Goal: Task Accomplishment & Management: Manage account settings

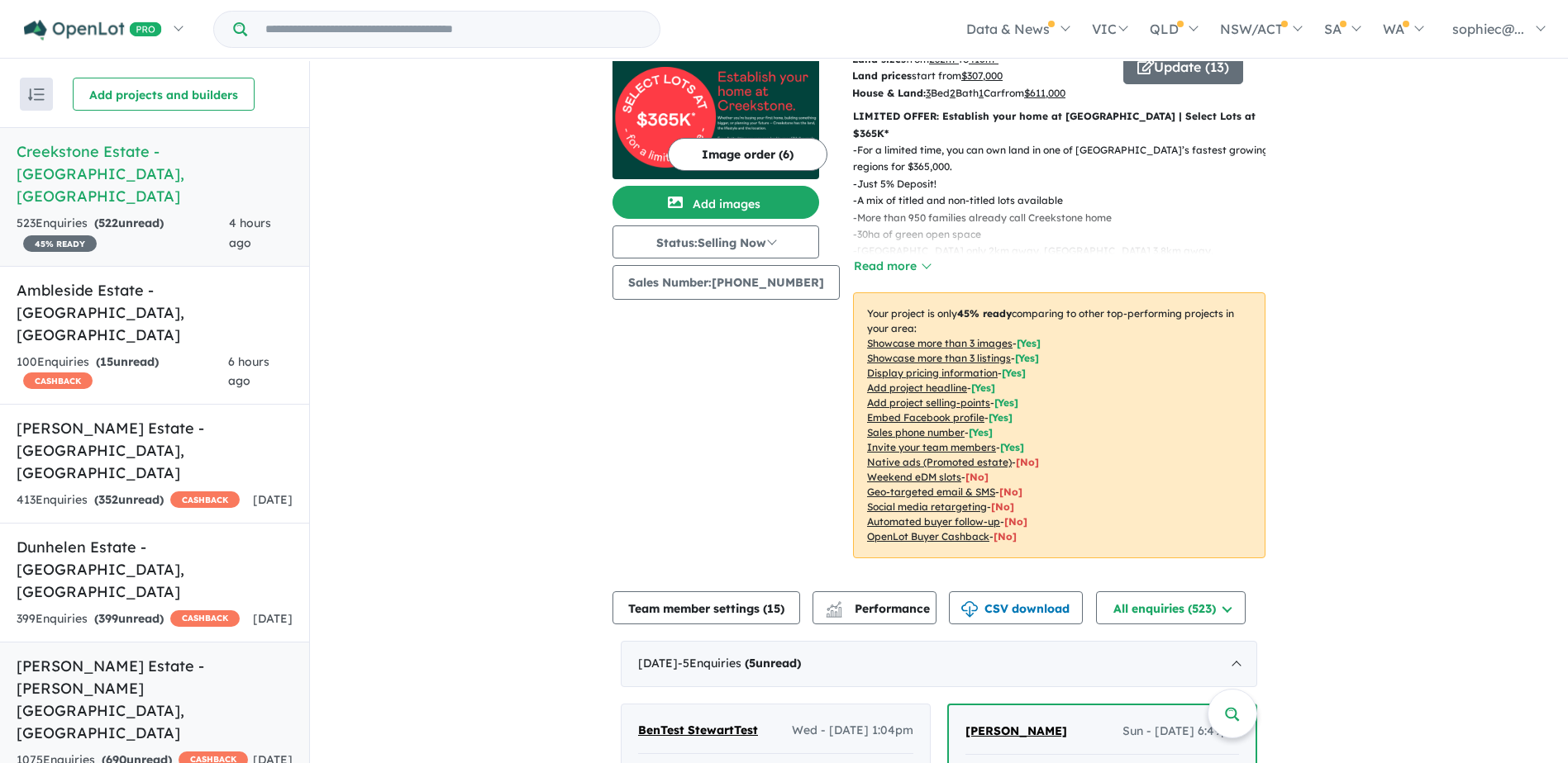
click at [114, 751] on div "1075 Enquir ies ( 690 unread) CASHBACK" at bounding box center [132, 760] width 231 height 20
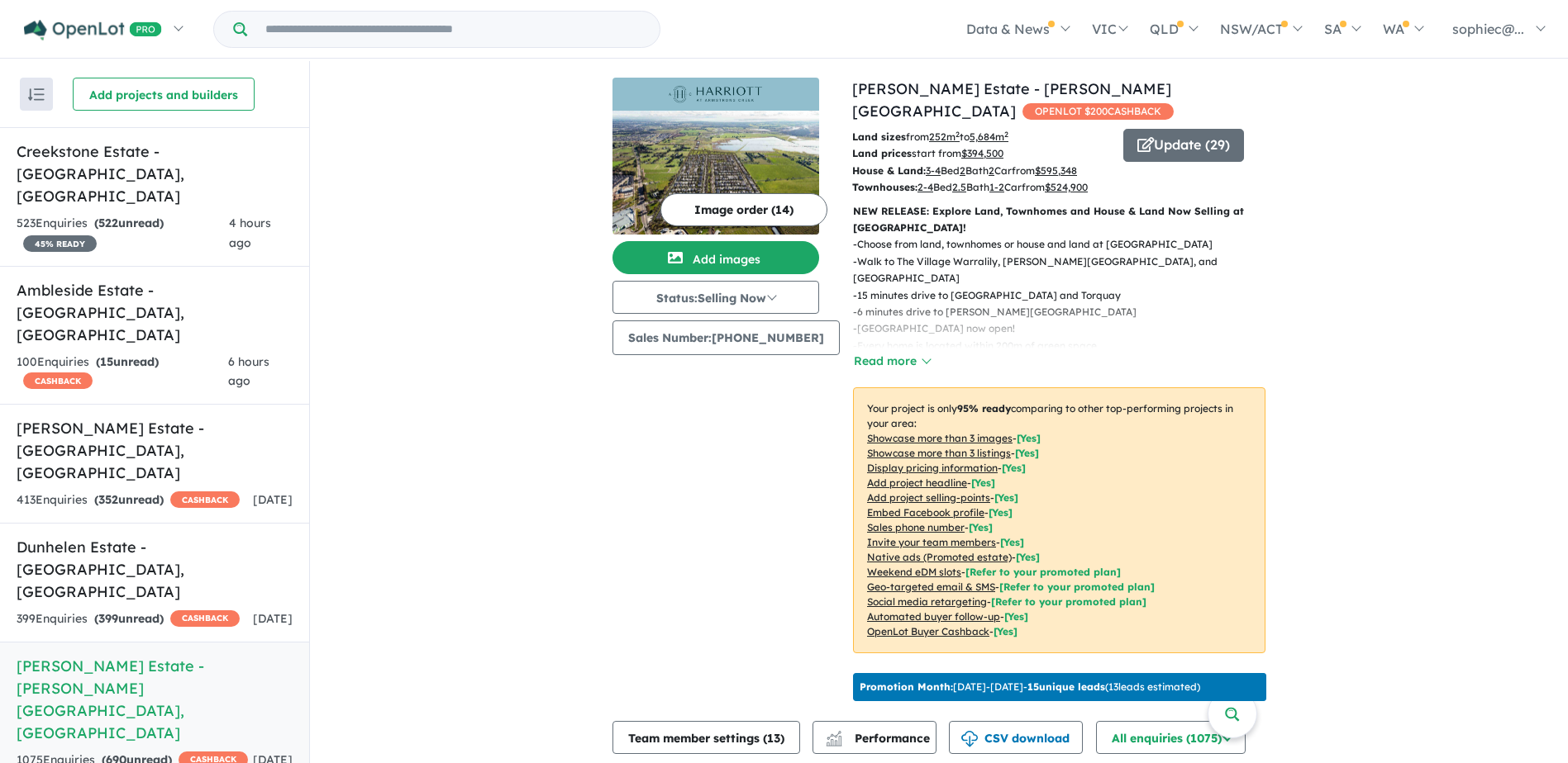
click at [892, 447] on u "Showcase more than 3 listings" at bounding box center [939, 453] width 144 height 12
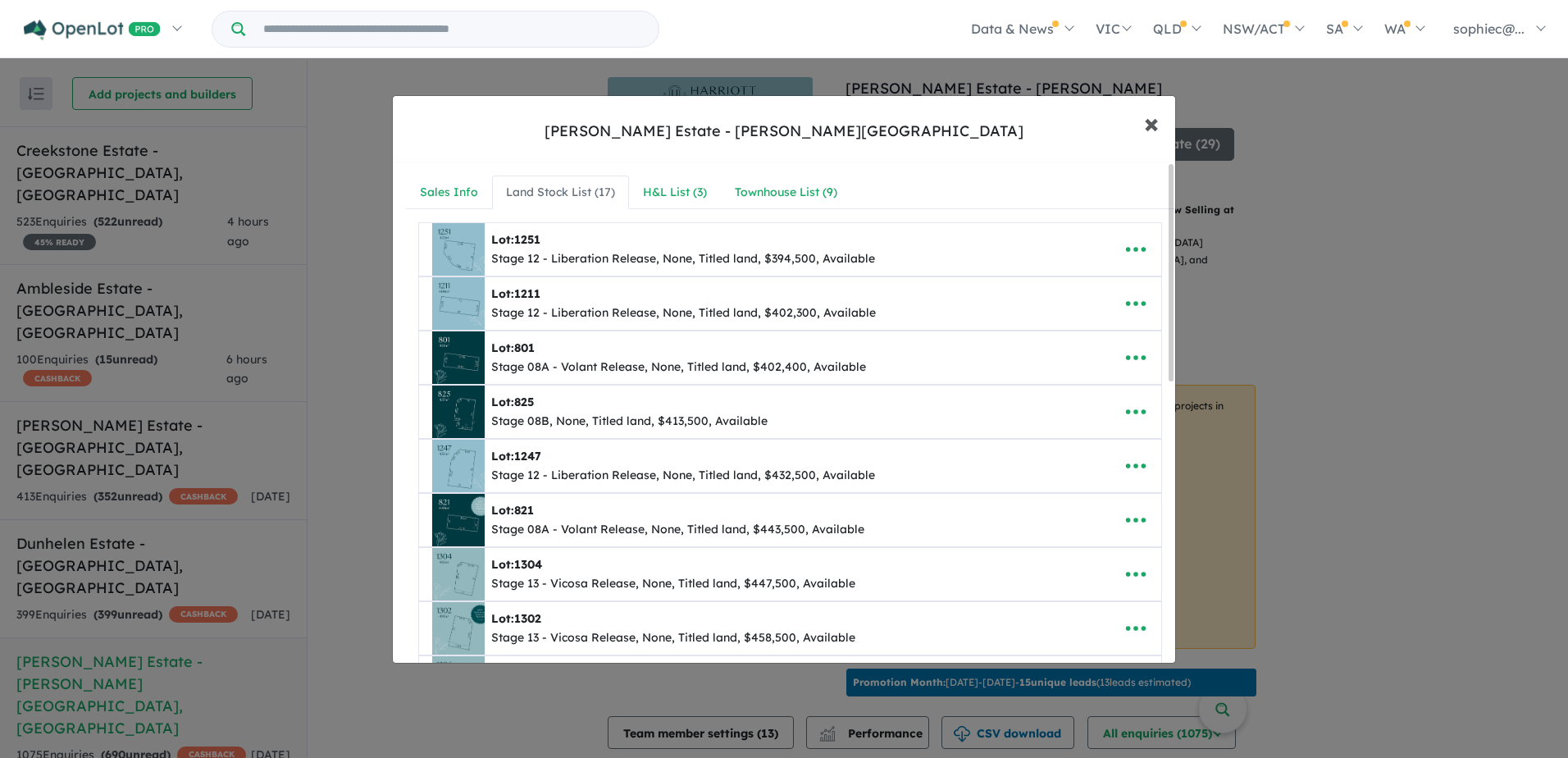
click at [1153, 126] on span "×" at bounding box center [1151, 122] width 14 height 35
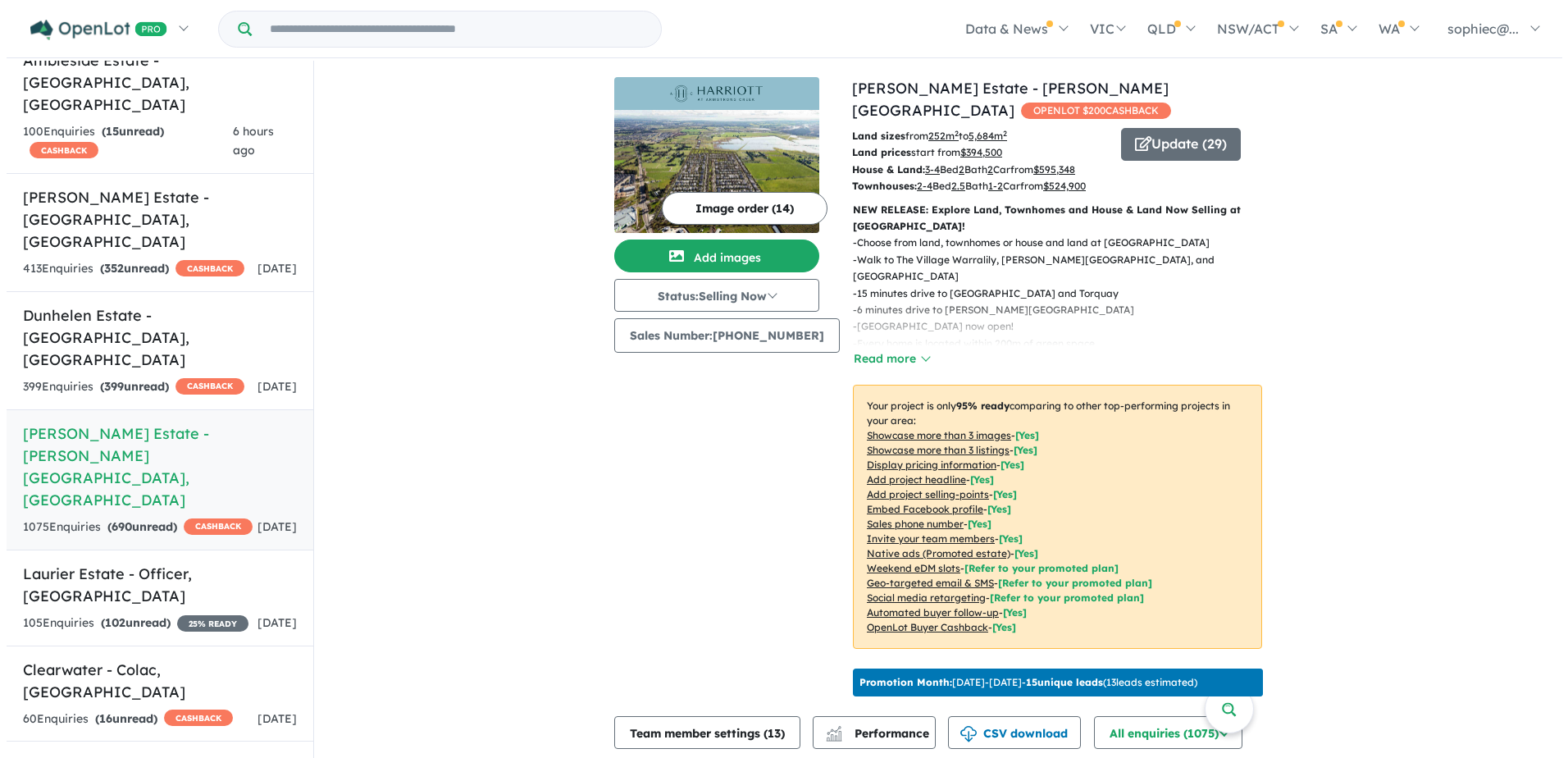
scroll to position [119, 0]
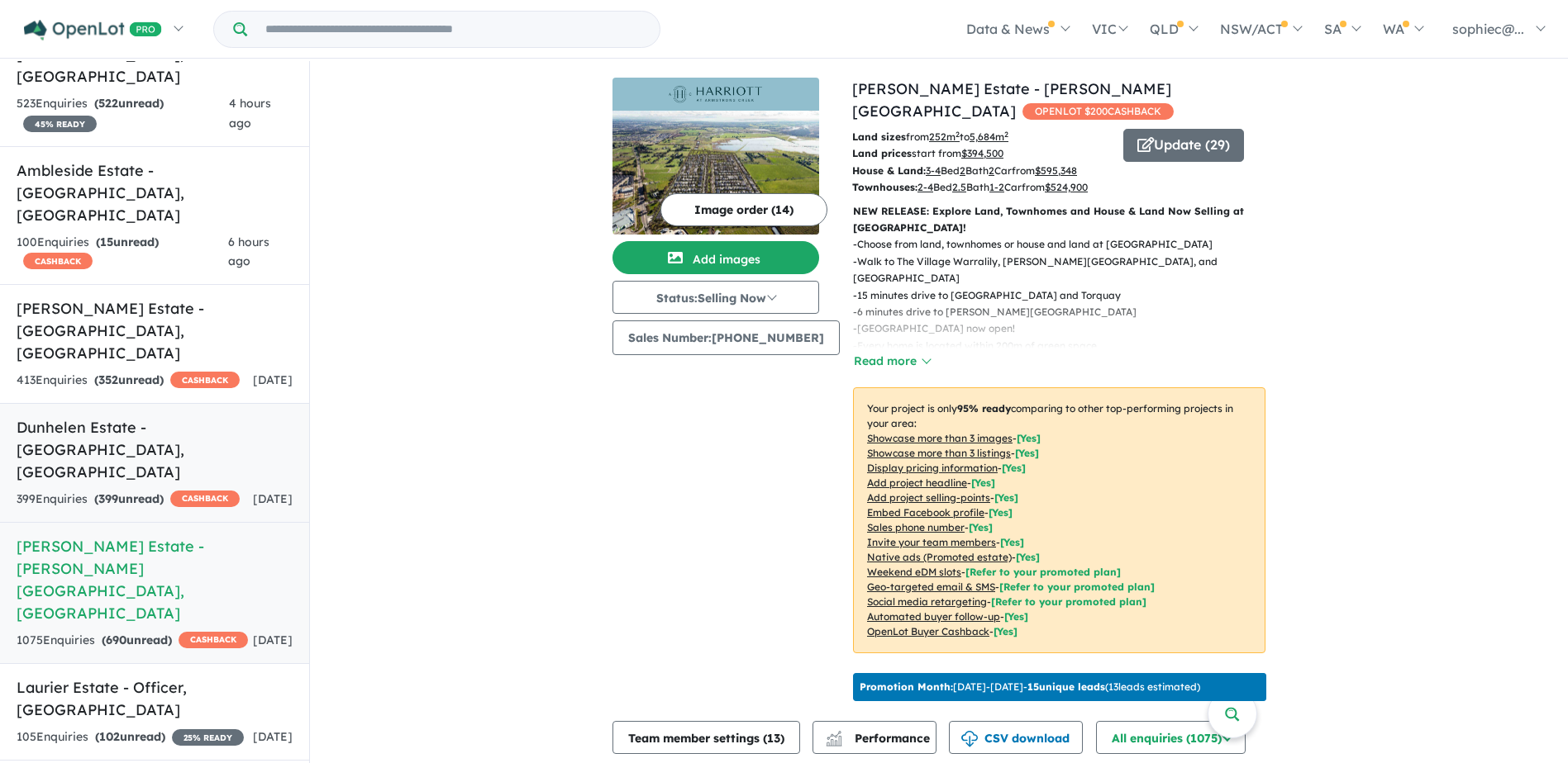
click at [72, 490] on div "399 Enquir ies ( 399 unread) CASHBACK" at bounding box center [128, 499] width 223 height 20
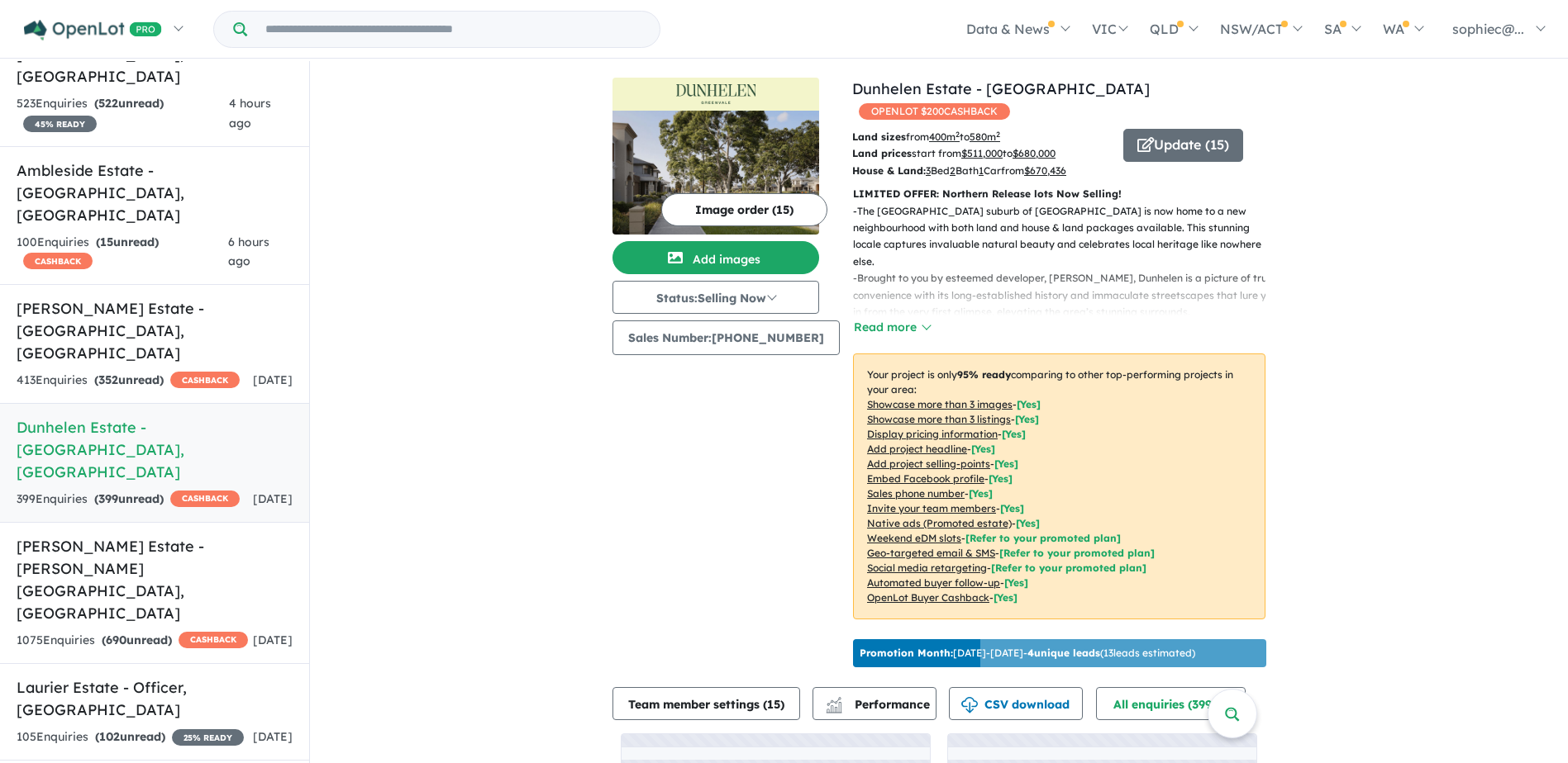
click at [902, 413] on u "Showcase more than 3 listings" at bounding box center [939, 419] width 144 height 12
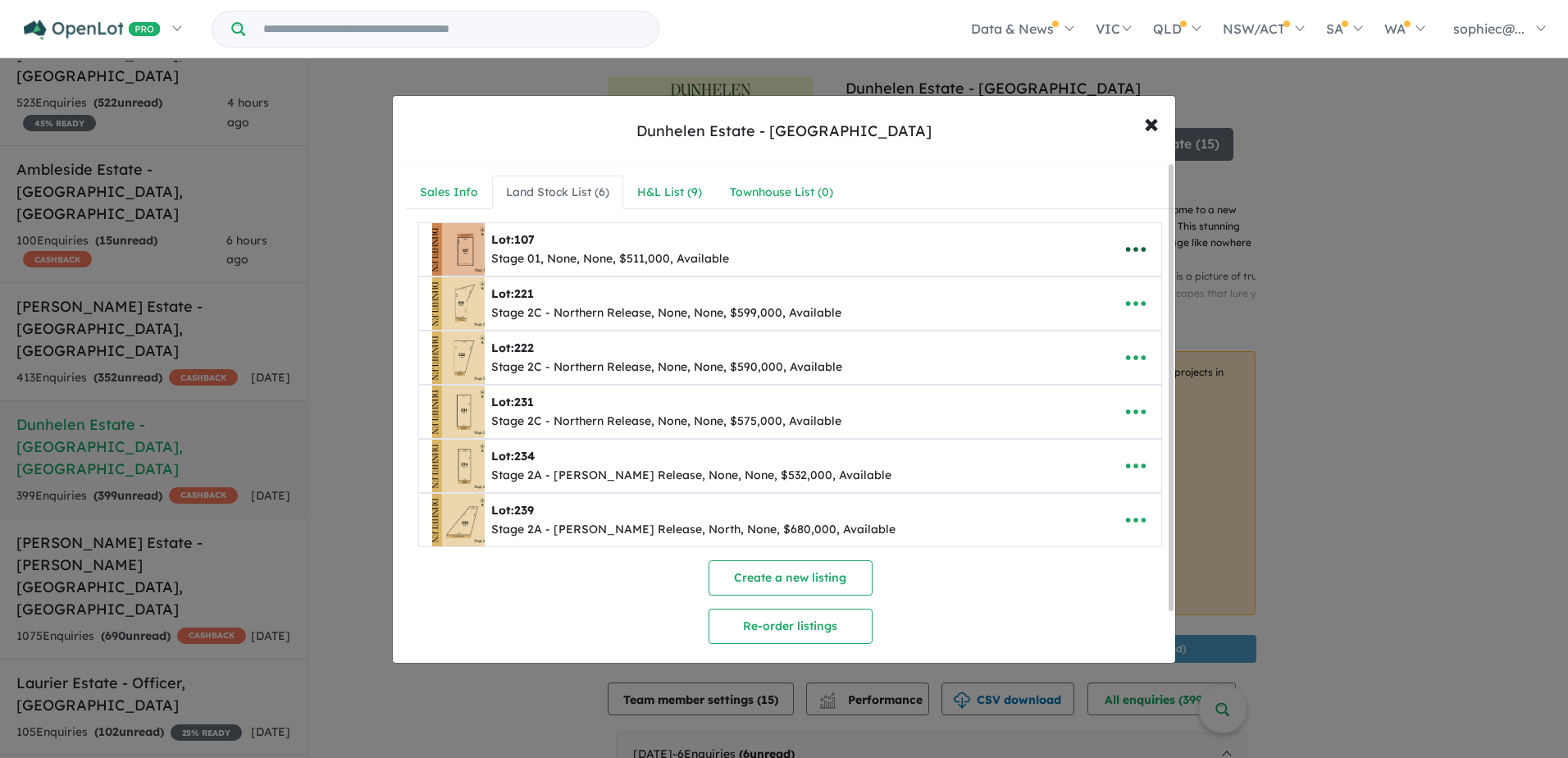
click at [1124, 244] on icon "button" at bounding box center [1136, 249] width 25 height 25
click at [1072, 290] on link "Edit" at bounding box center [1099, 289] width 122 height 37
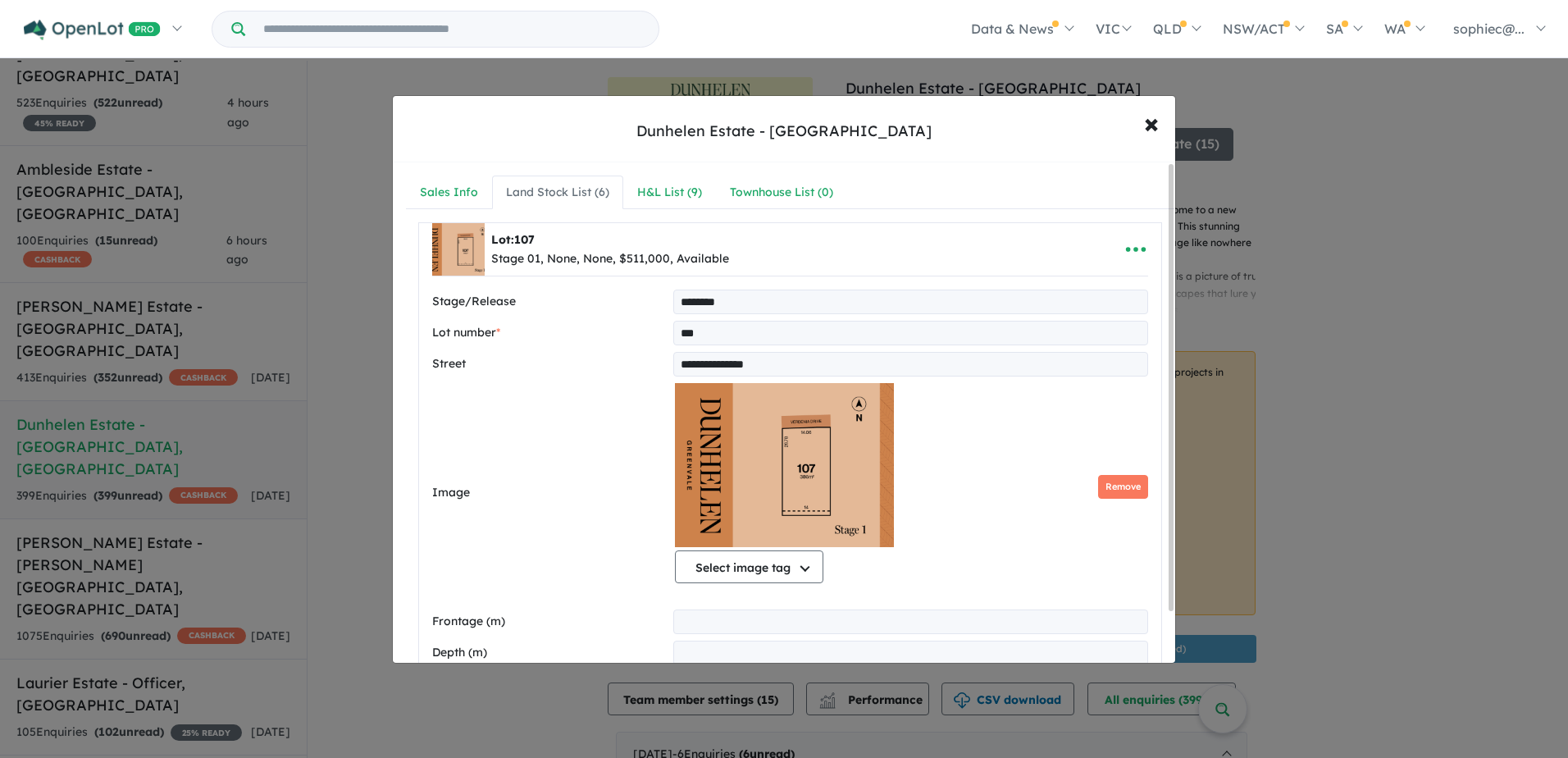
click at [754, 427] on img at bounding box center [785, 465] width 219 height 164
click at [1149, 124] on span "×" at bounding box center [1151, 122] width 14 height 35
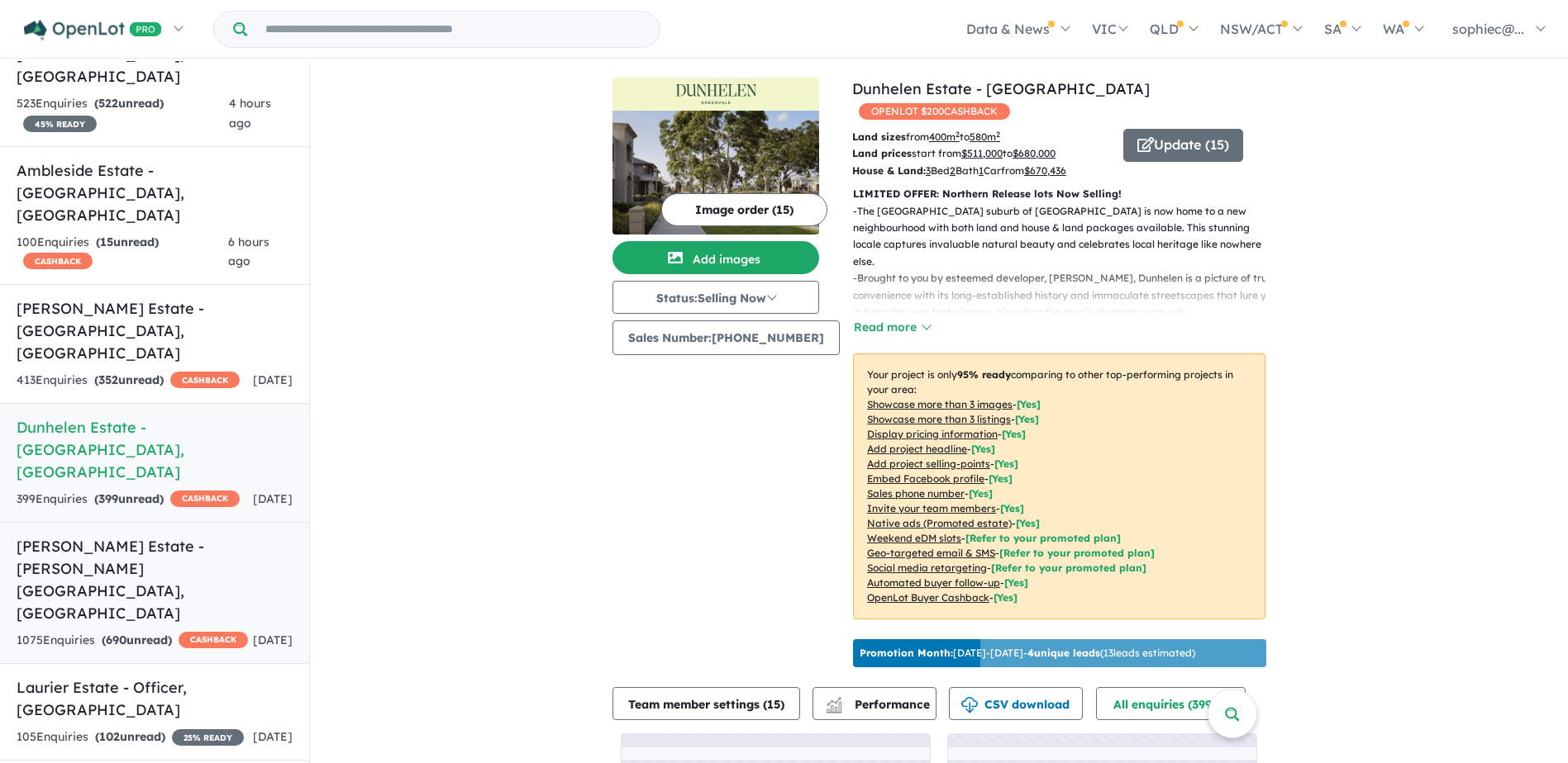
click at [80, 631] on div "1075 Enquir ies ( 690 unread) CASHBACK" at bounding box center [132, 641] width 231 height 20
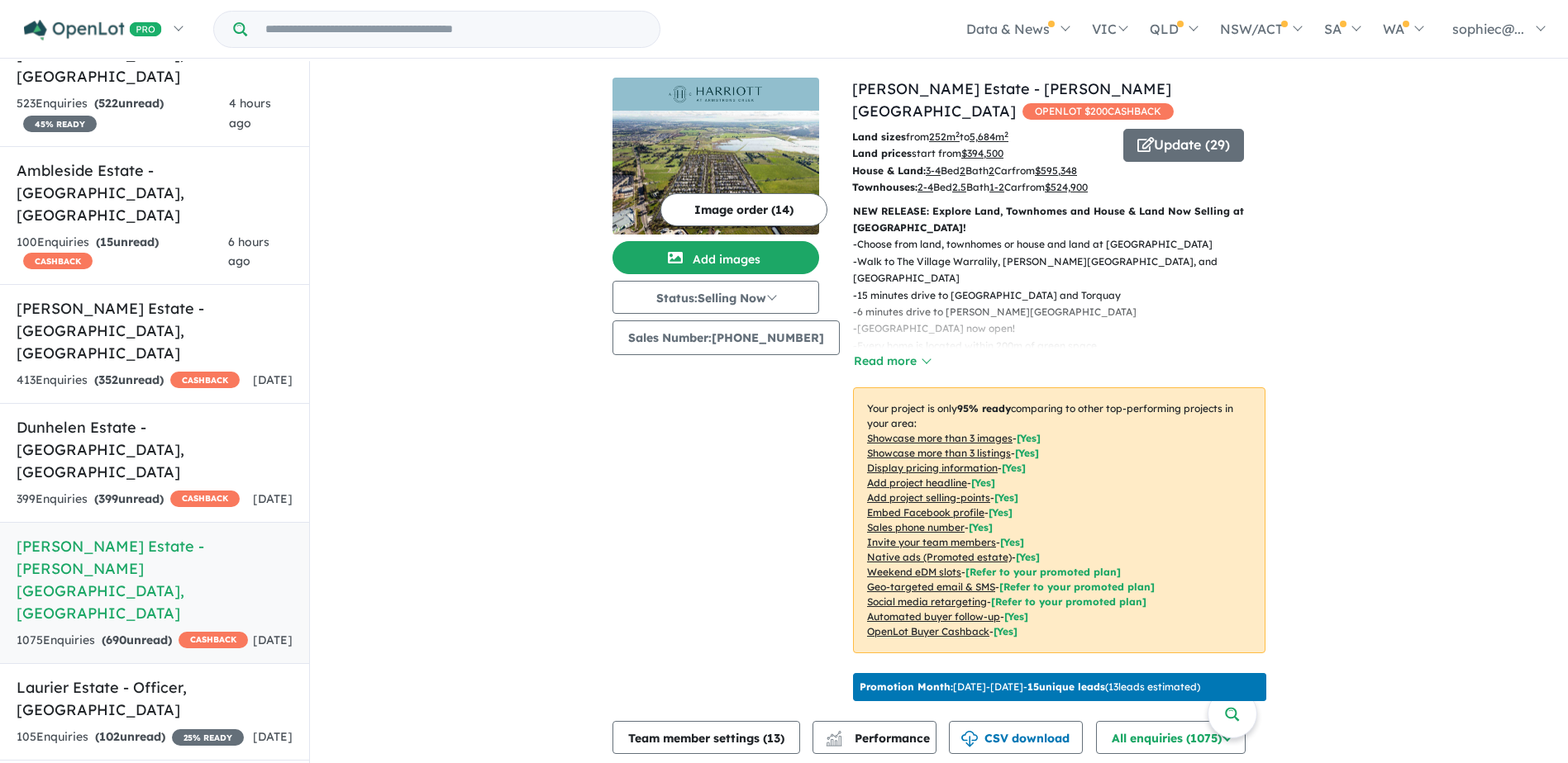
click at [919, 447] on u "Showcase more than 3 listings" at bounding box center [939, 453] width 144 height 12
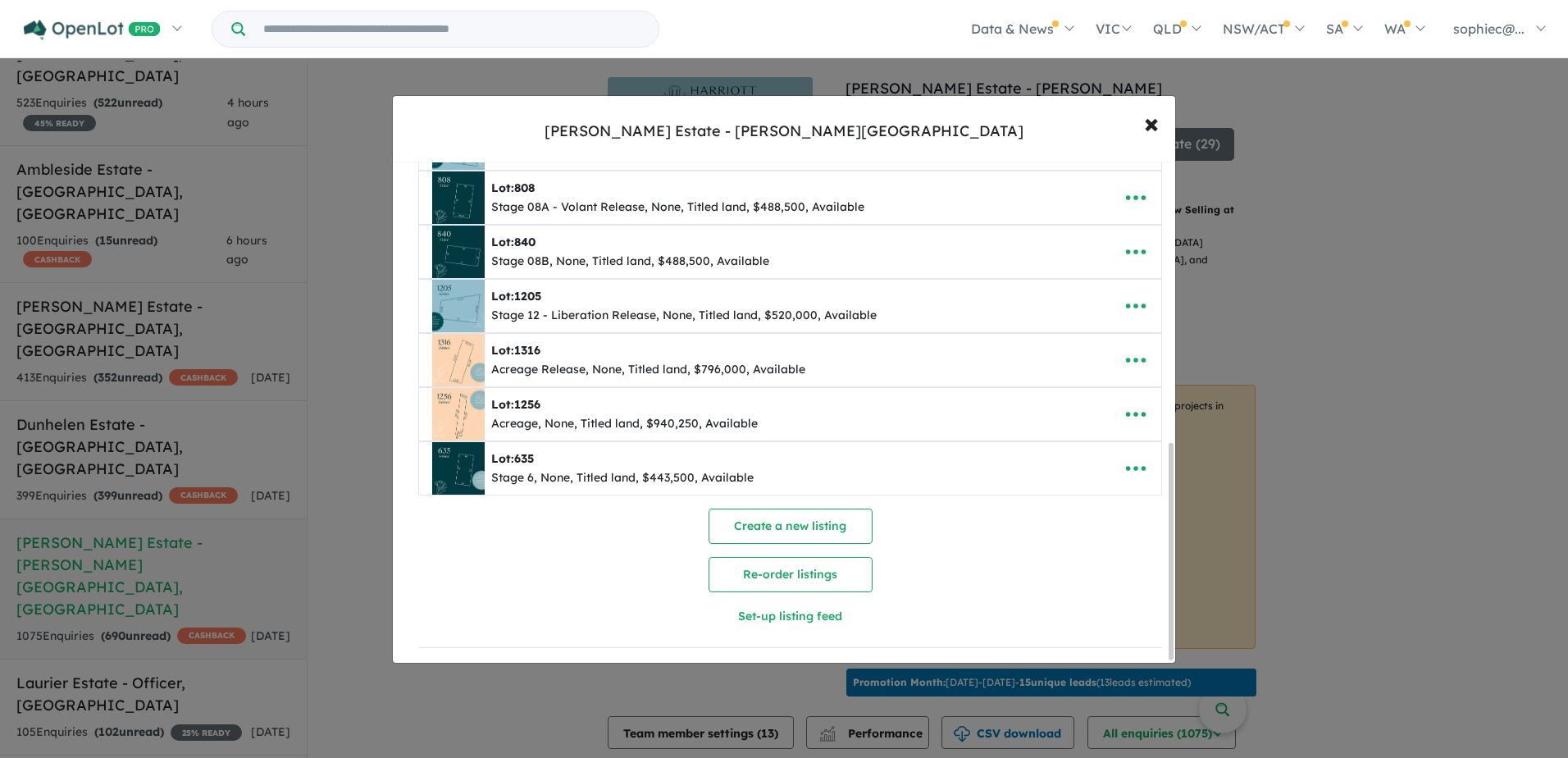
scroll to position [653, 0]
click at [1126, 407] on icon "button" at bounding box center [1136, 414] width 25 height 25
click at [1104, 441] on link "Edit" at bounding box center [1099, 454] width 122 height 37
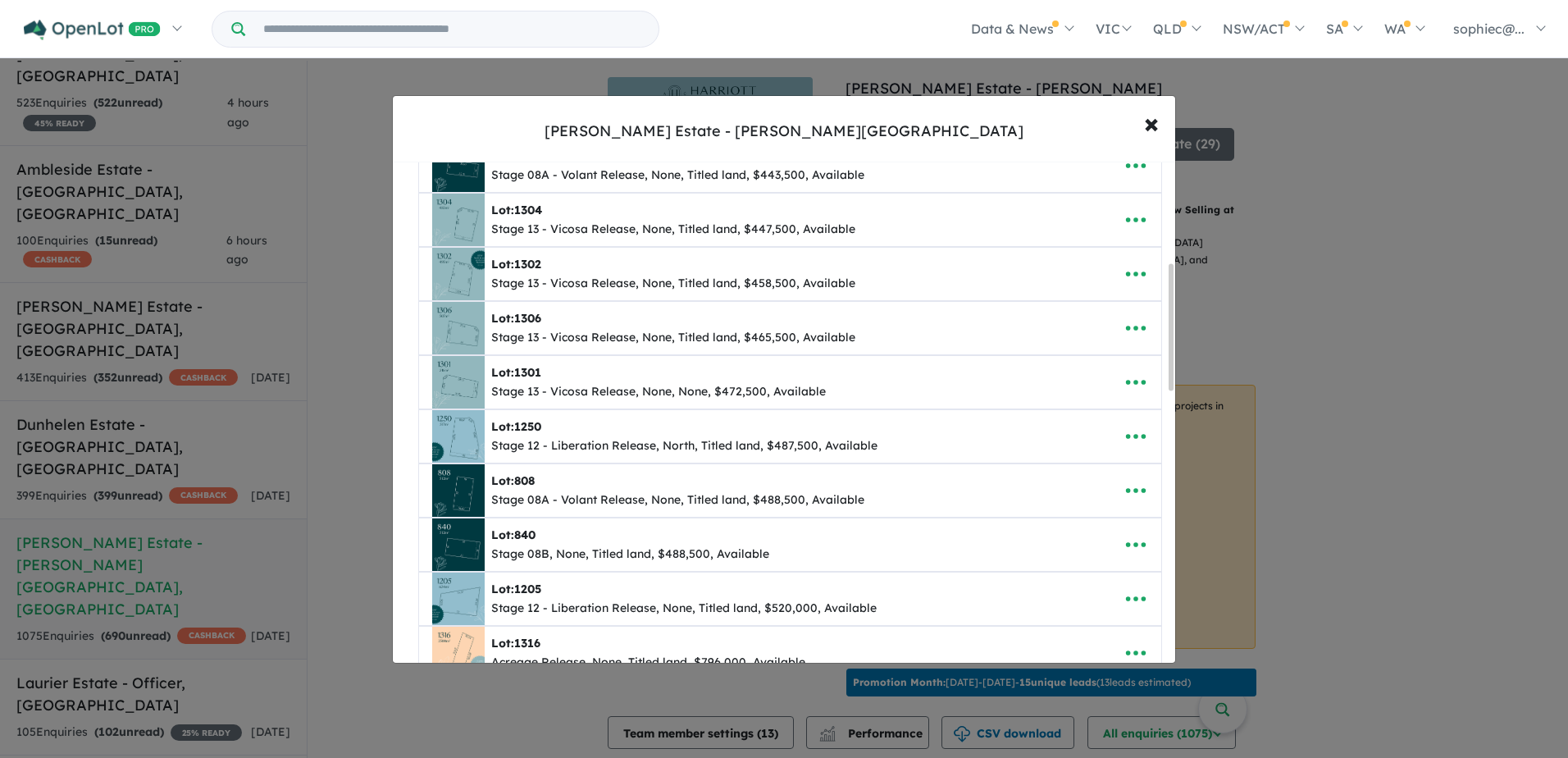
scroll to position [344, 0]
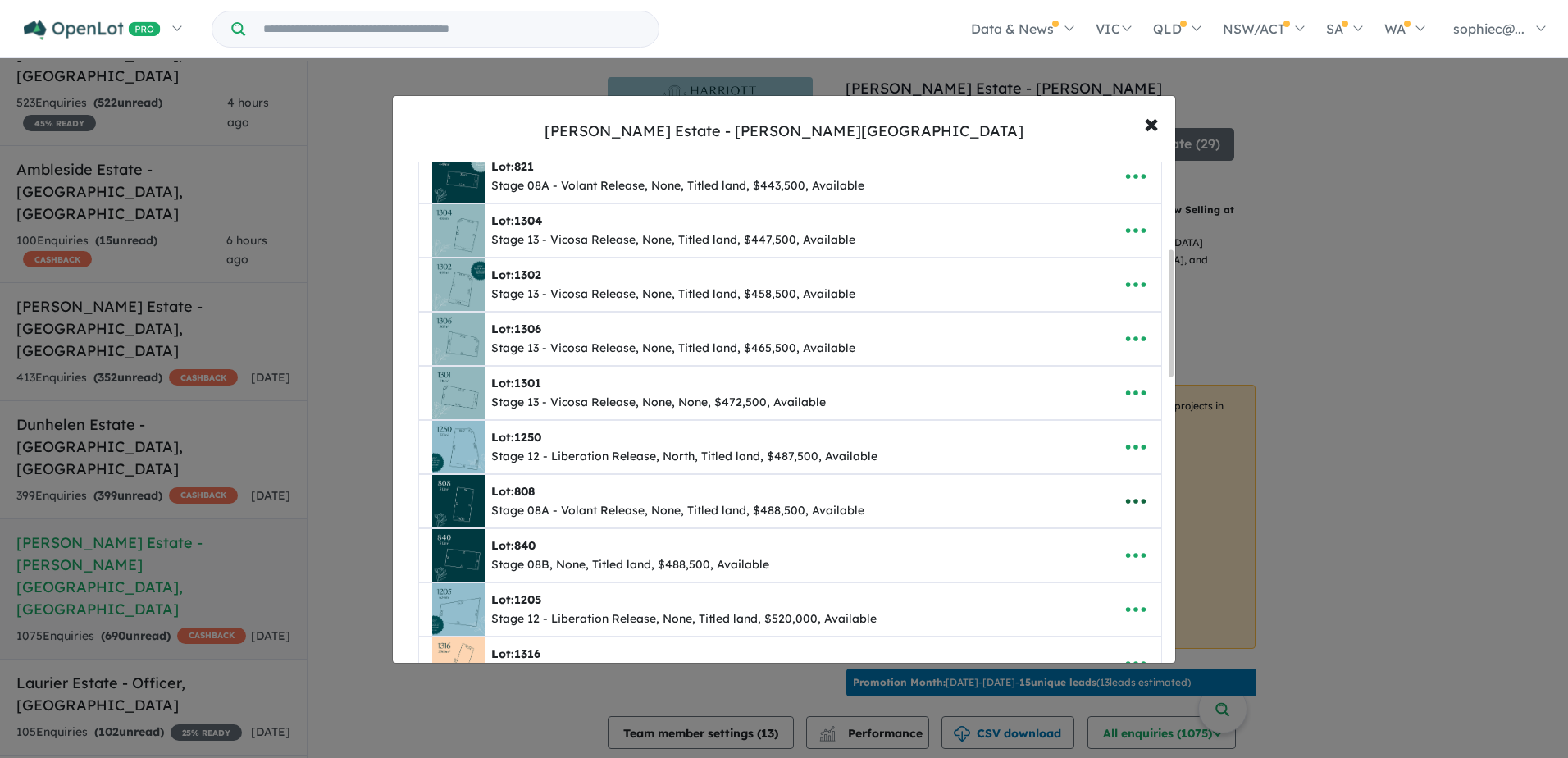
click at [1134, 499] on icon "button" at bounding box center [1136, 501] width 25 height 25
click at [1065, 544] on link "Edit" at bounding box center [1099, 541] width 122 height 37
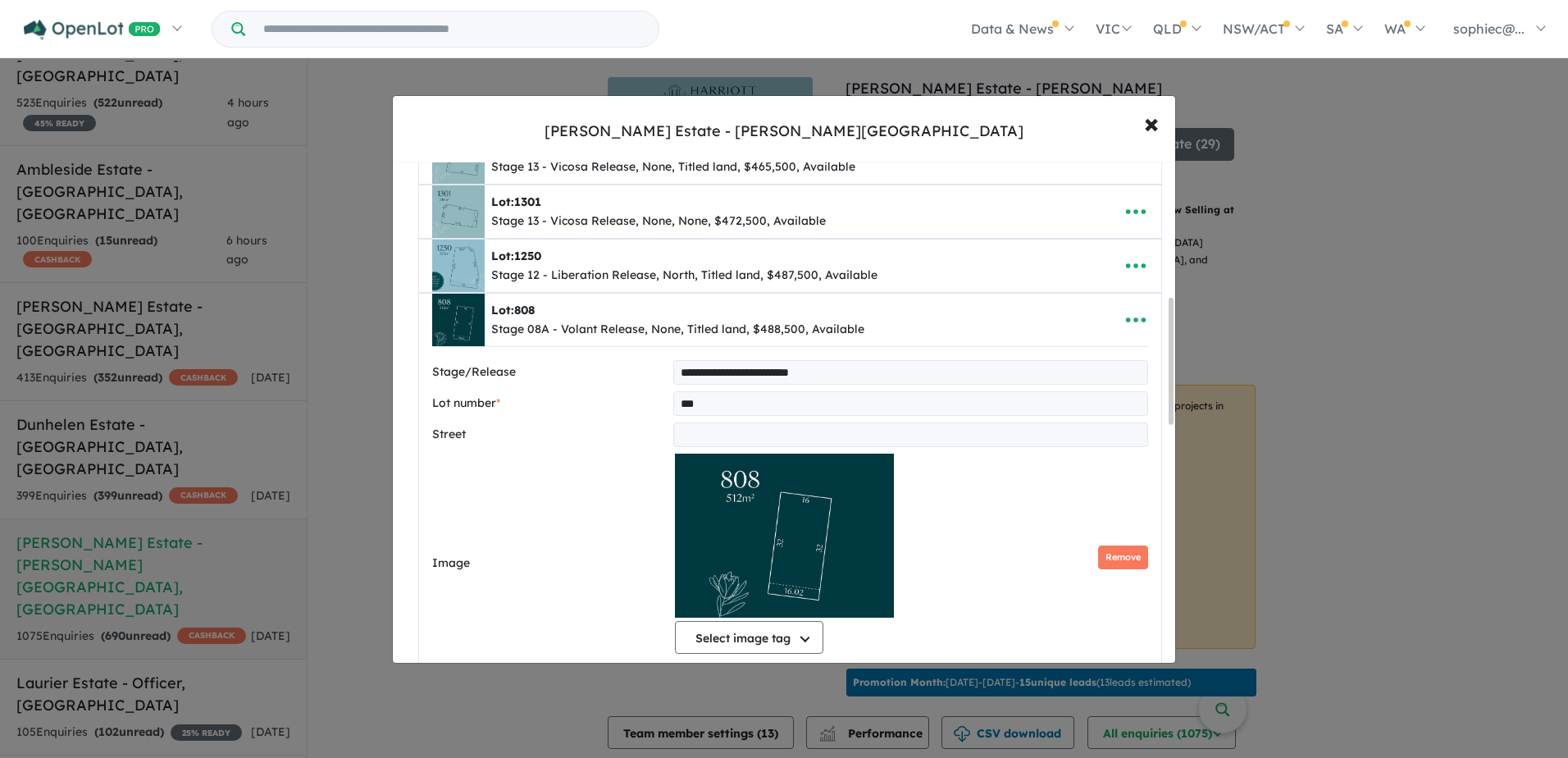
scroll to position [535, 0]
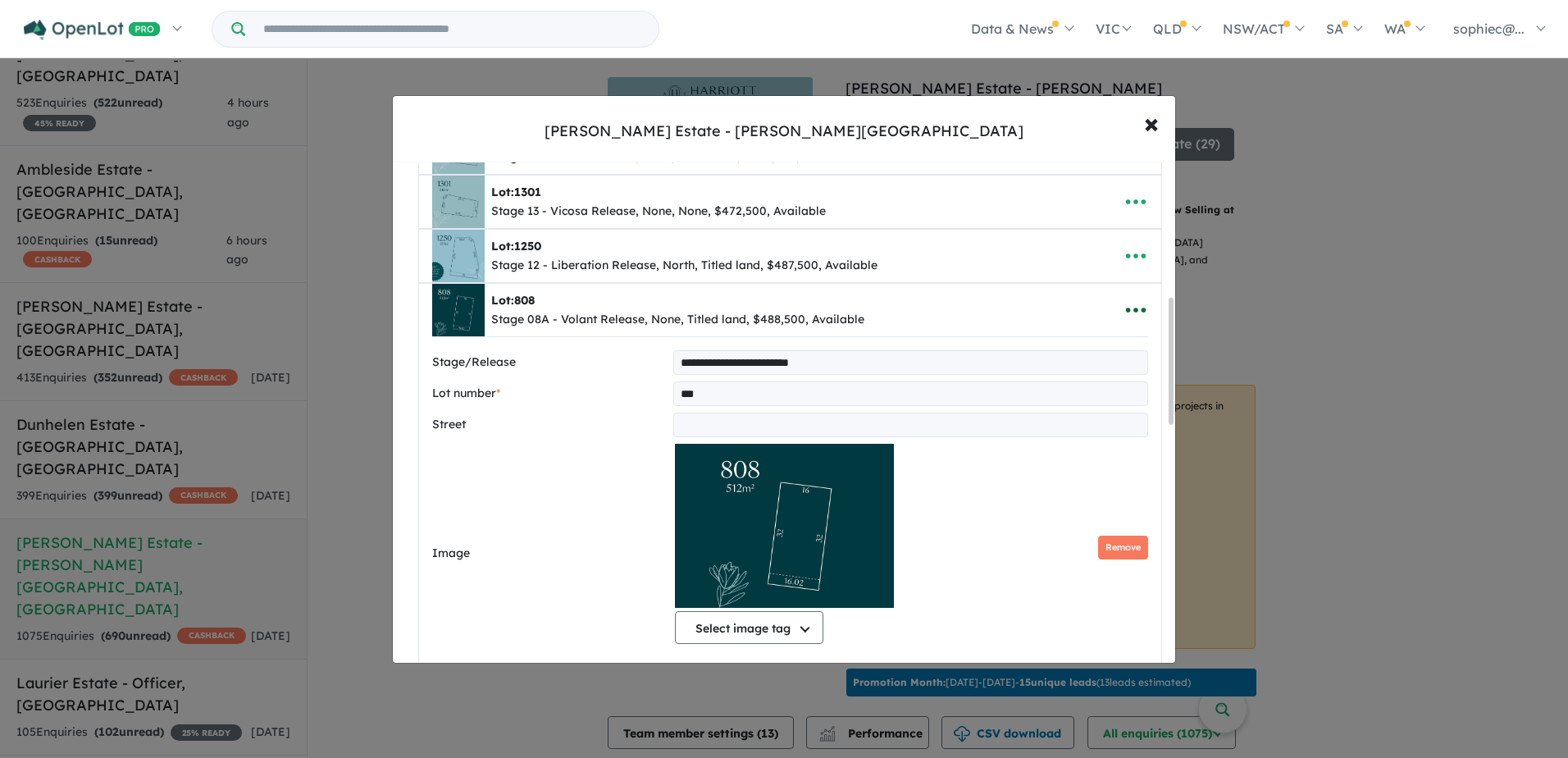
click at [1129, 306] on icon "button" at bounding box center [1136, 310] width 25 height 25
click at [1070, 362] on link "Close" at bounding box center [1099, 351] width 122 height 37
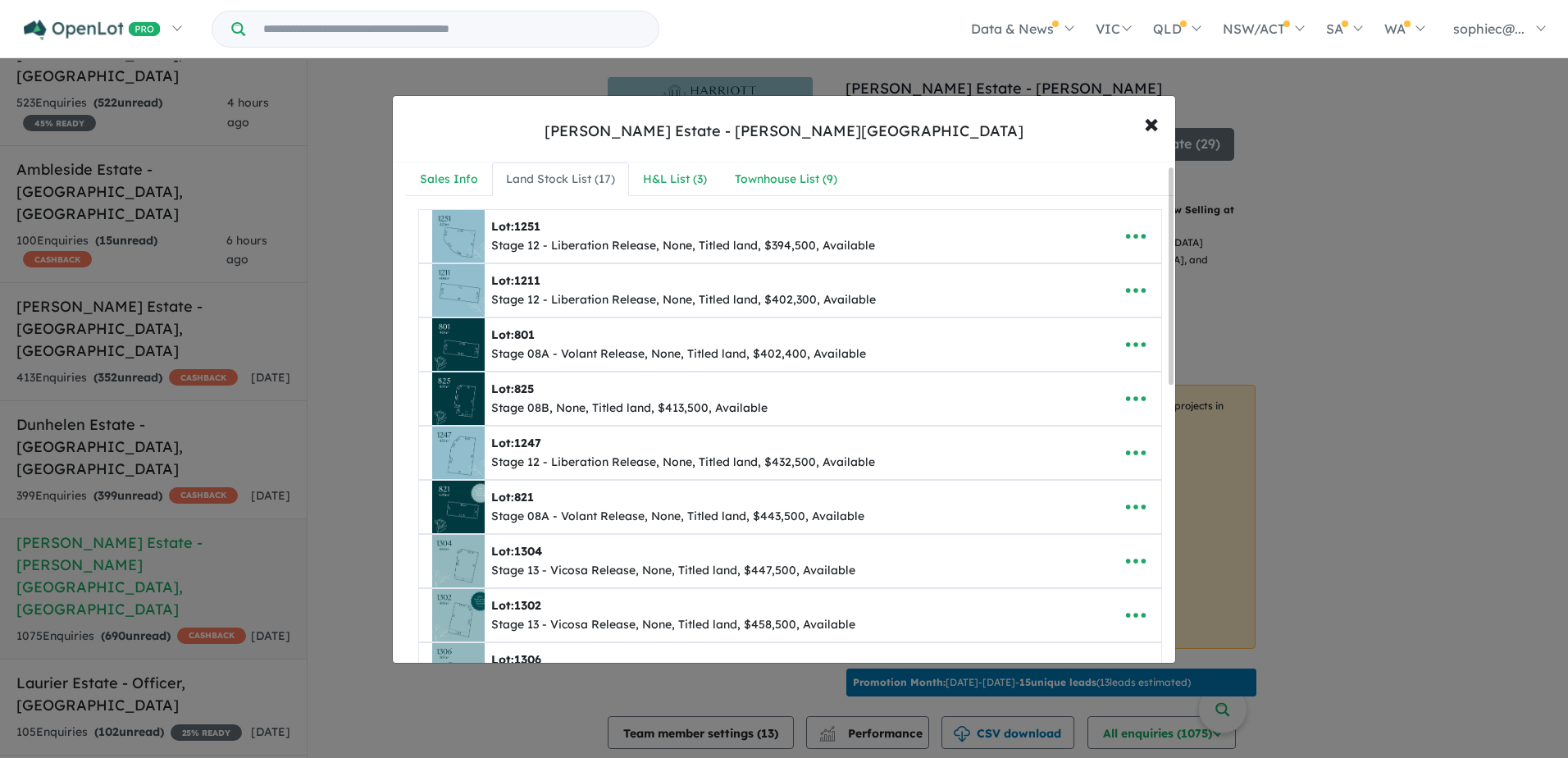
scroll to position [0, 0]
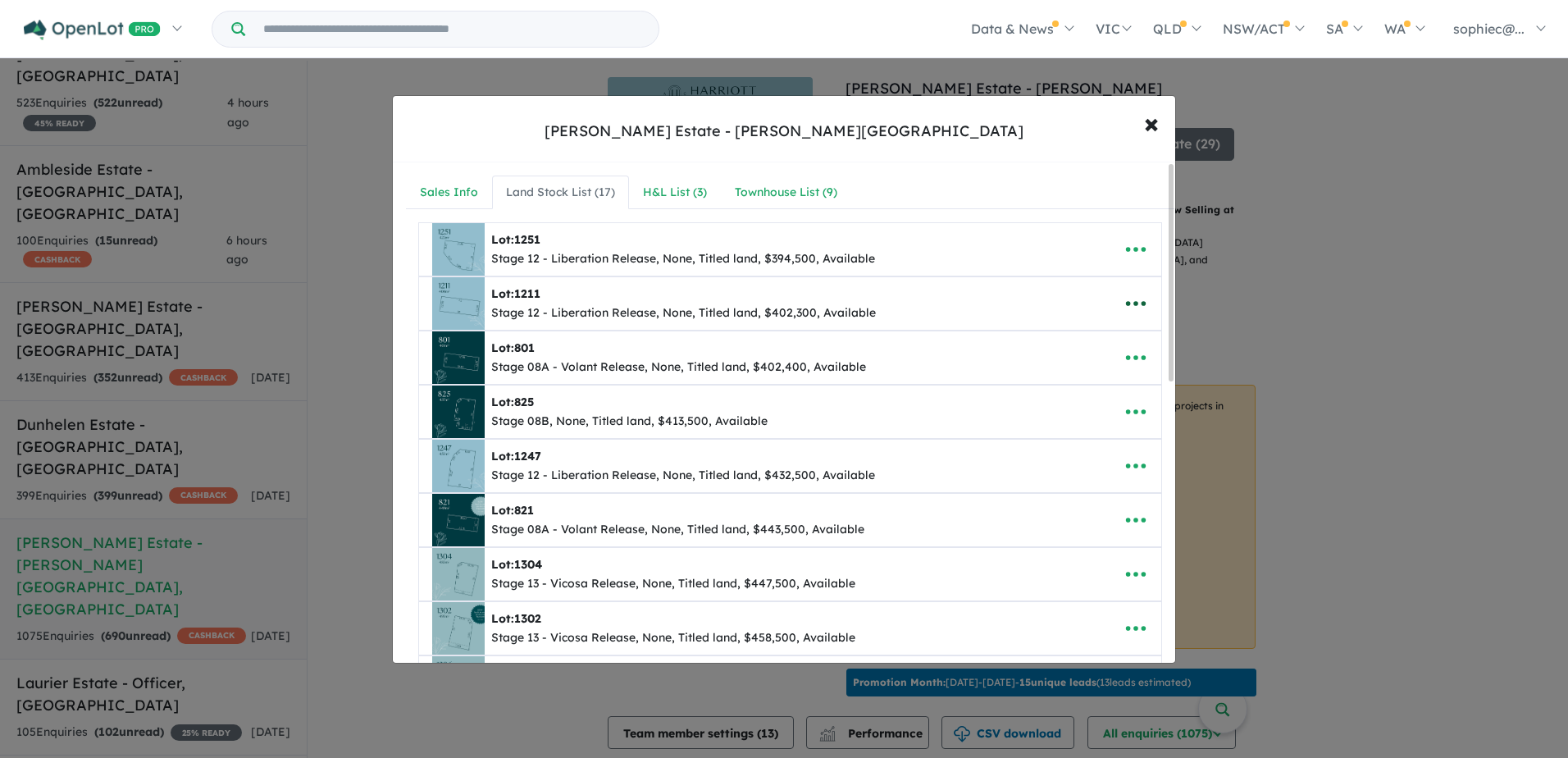
click at [1138, 305] on icon "button" at bounding box center [1135, 304] width 20 height 5
click at [1117, 329] on link "Edit" at bounding box center [1099, 344] width 122 height 37
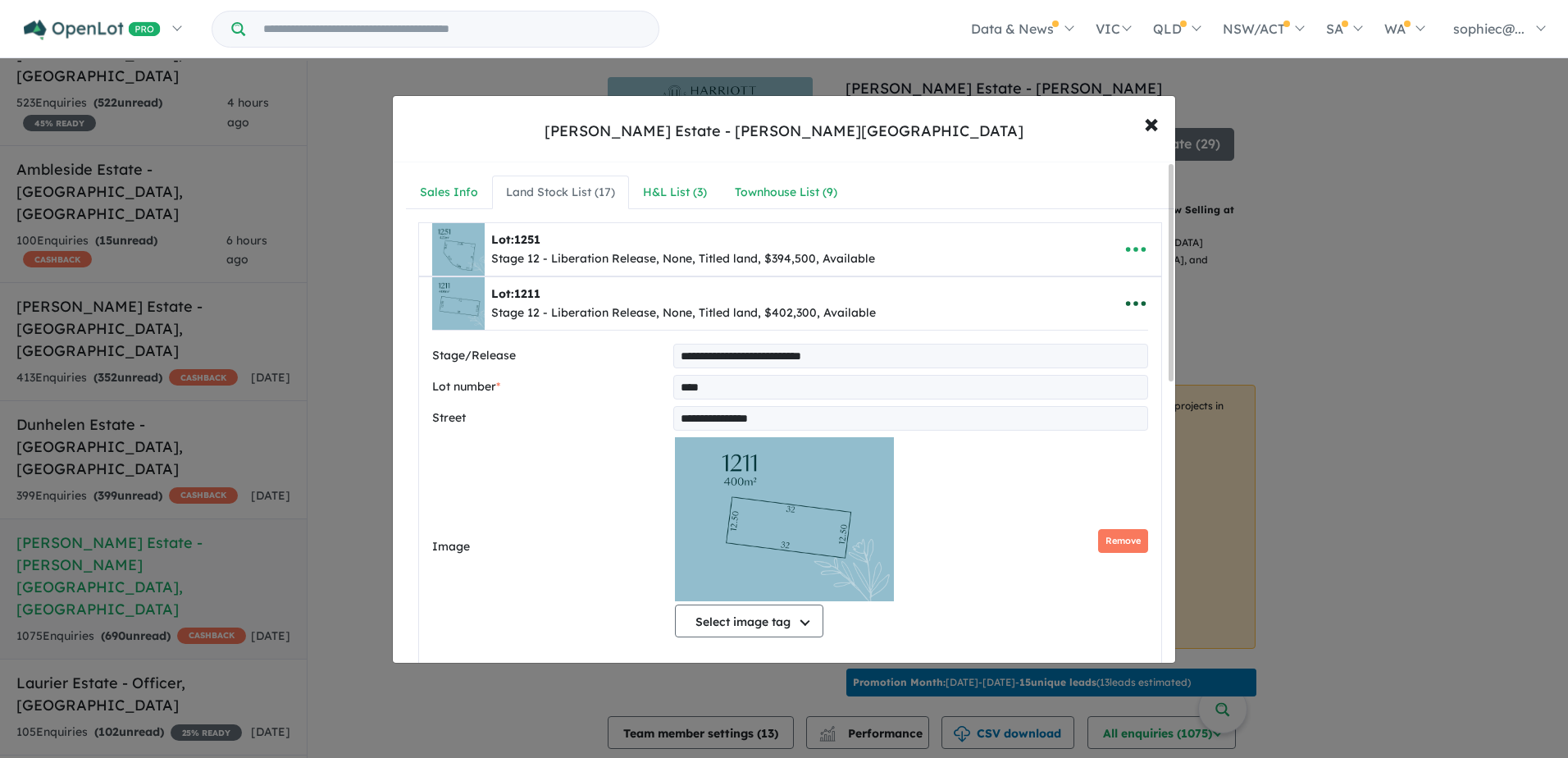
click at [1124, 303] on icon "button" at bounding box center [1136, 303] width 25 height 25
click at [1103, 339] on link "Close" at bounding box center [1099, 344] width 122 height 37
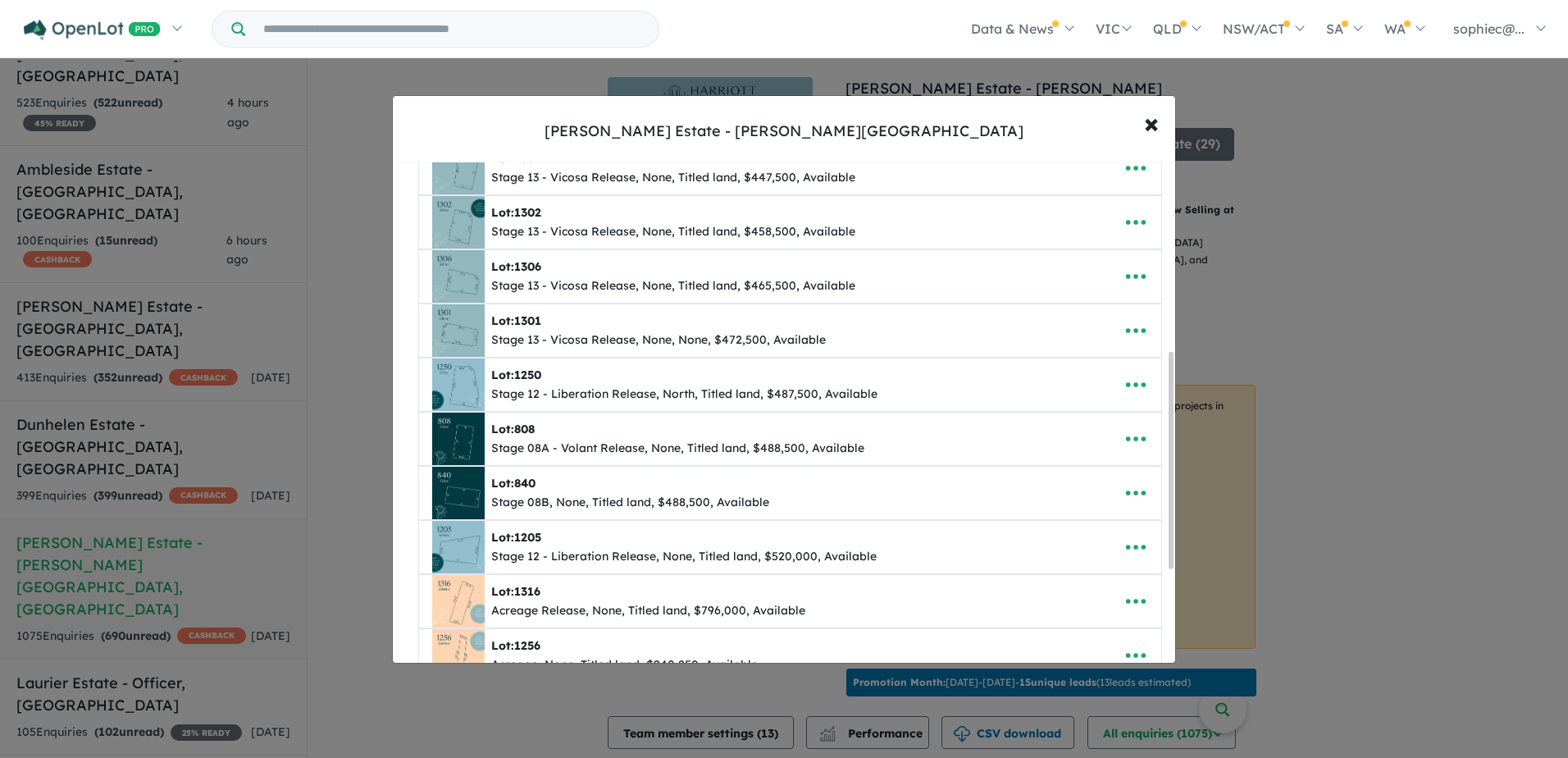
scroll to position [384, 0]
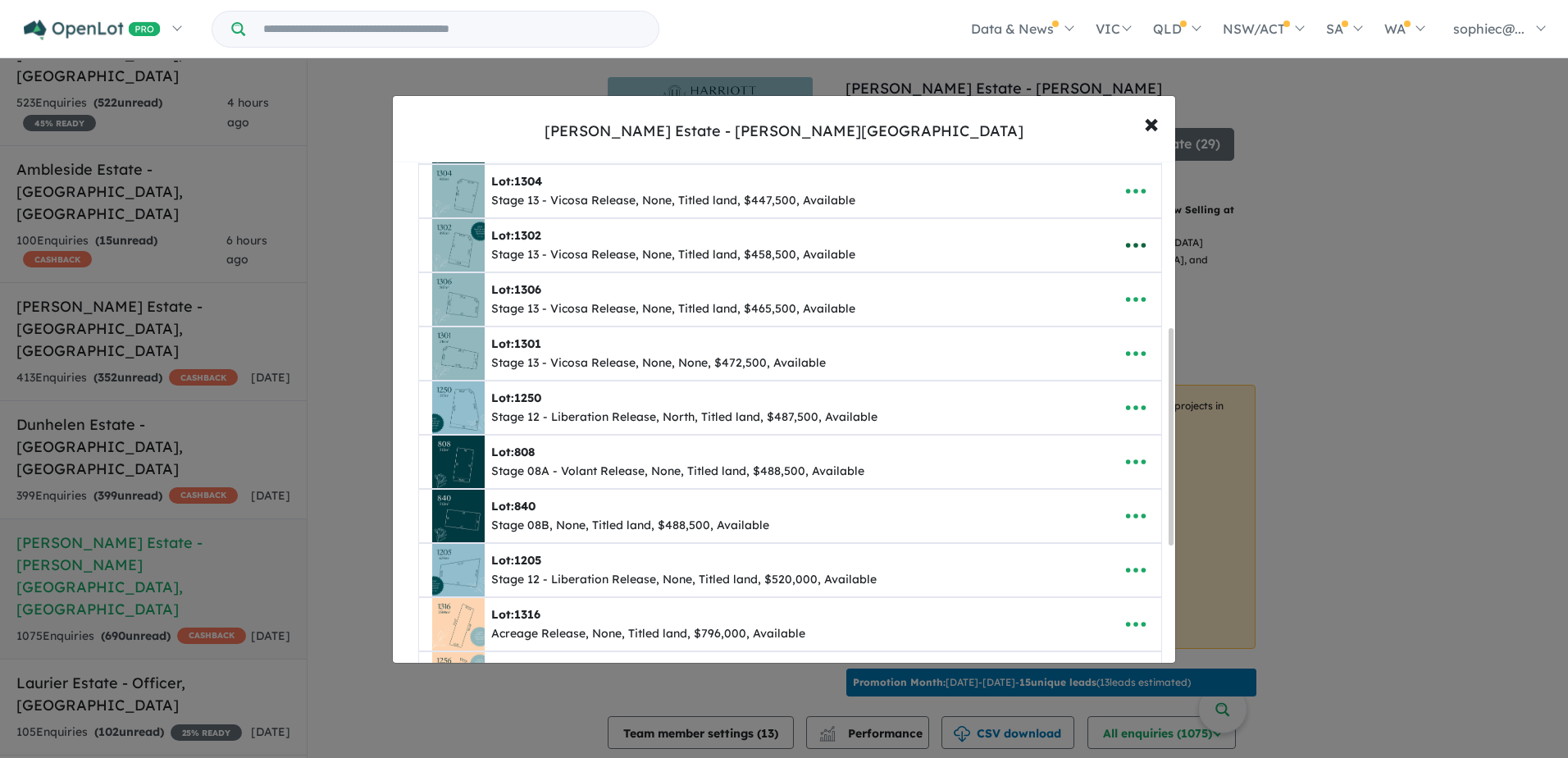
click at [1141, 242] on icon "button" at bounding box center [1136, 245] width 25 height 25
click at [1102, 288] on link "Edit" at bounding box center [1099, 286] width 122 height 37
